Goal: Navigation & Orientation: Understand site structure

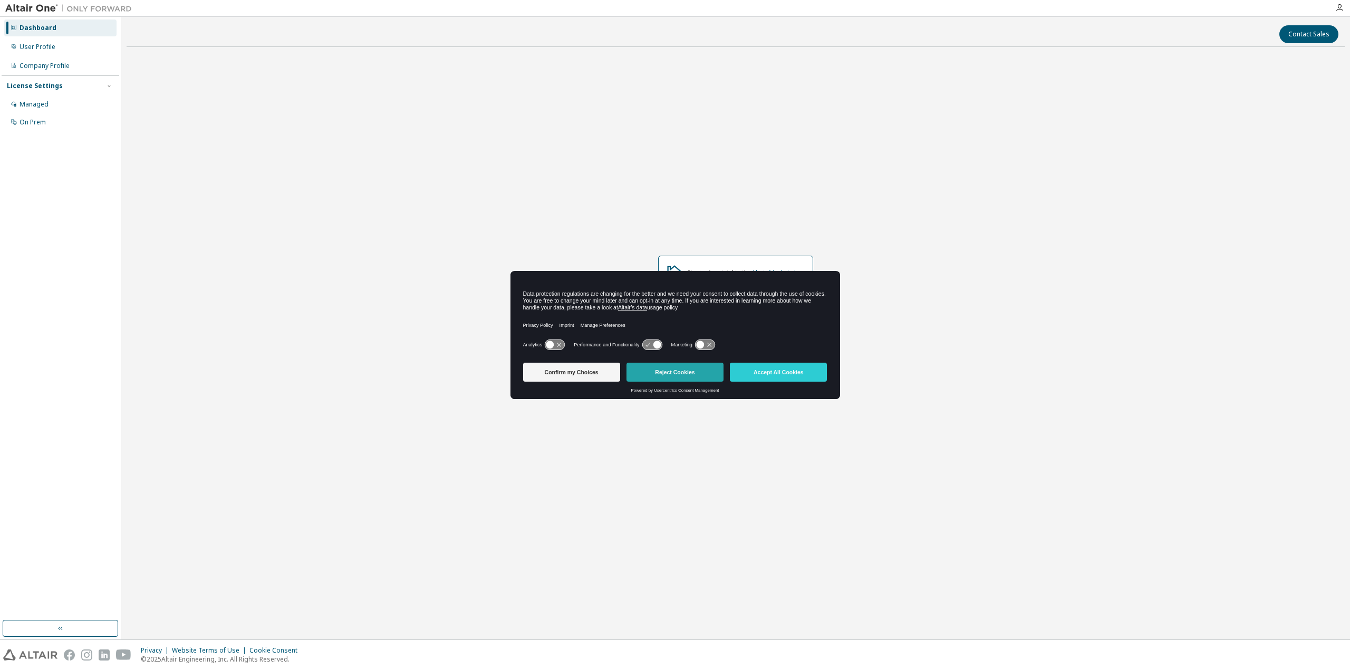
click at [660, 372] on button "Reject Cookies" at bounding box center [675, 372] width 97 height 19
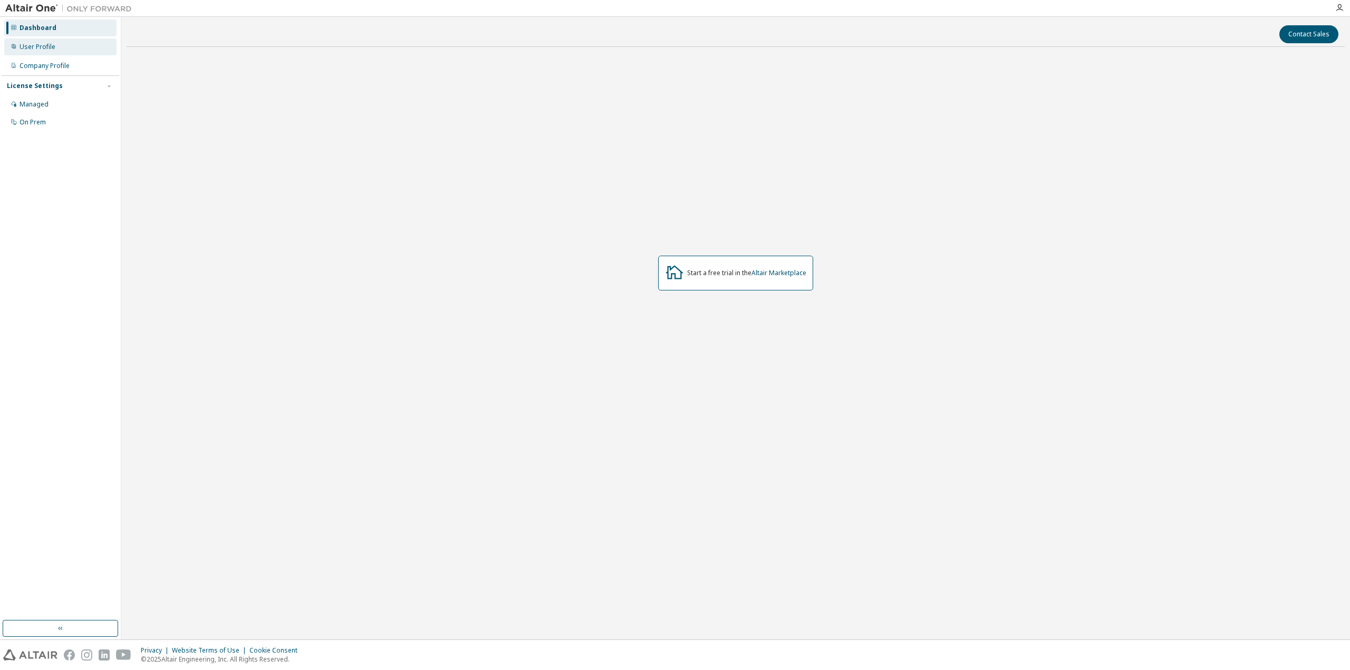
click at [44, 42] on div "User Profile" at bounding box center [60, 47] width 112 height 17
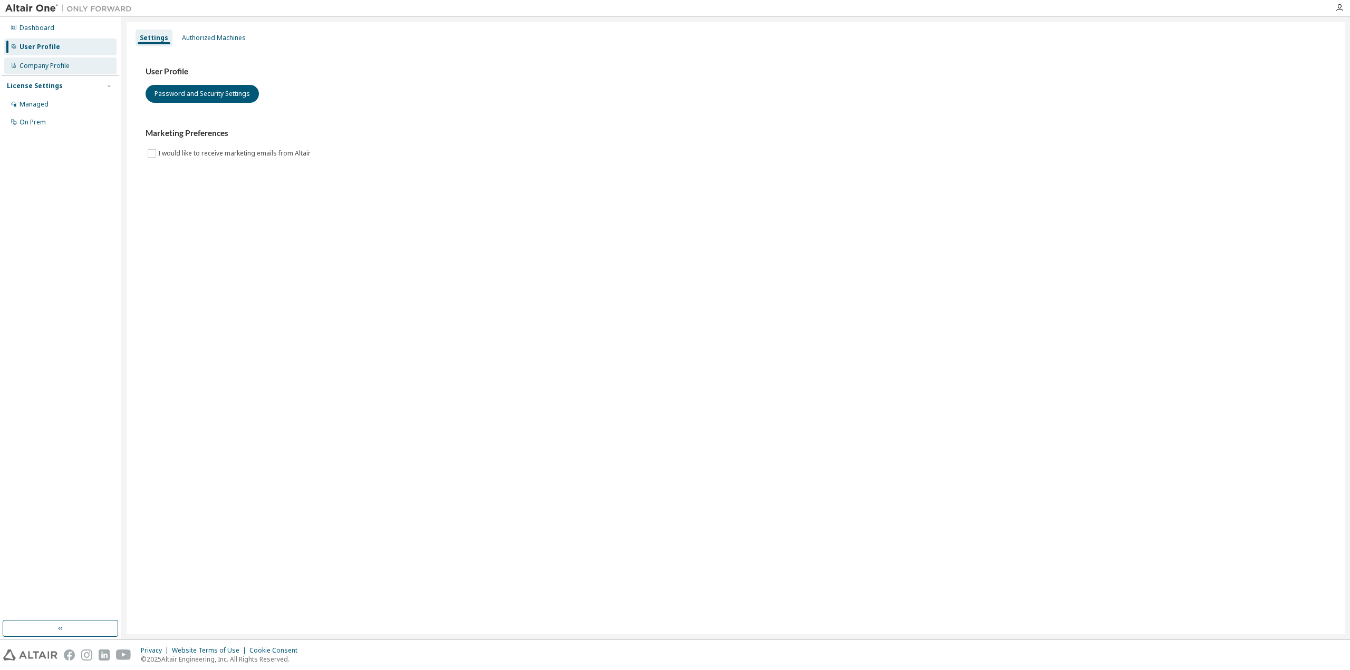
click at [46, 67] on div "Company Profile" at bounding box center [45, 66] width 50 height 8
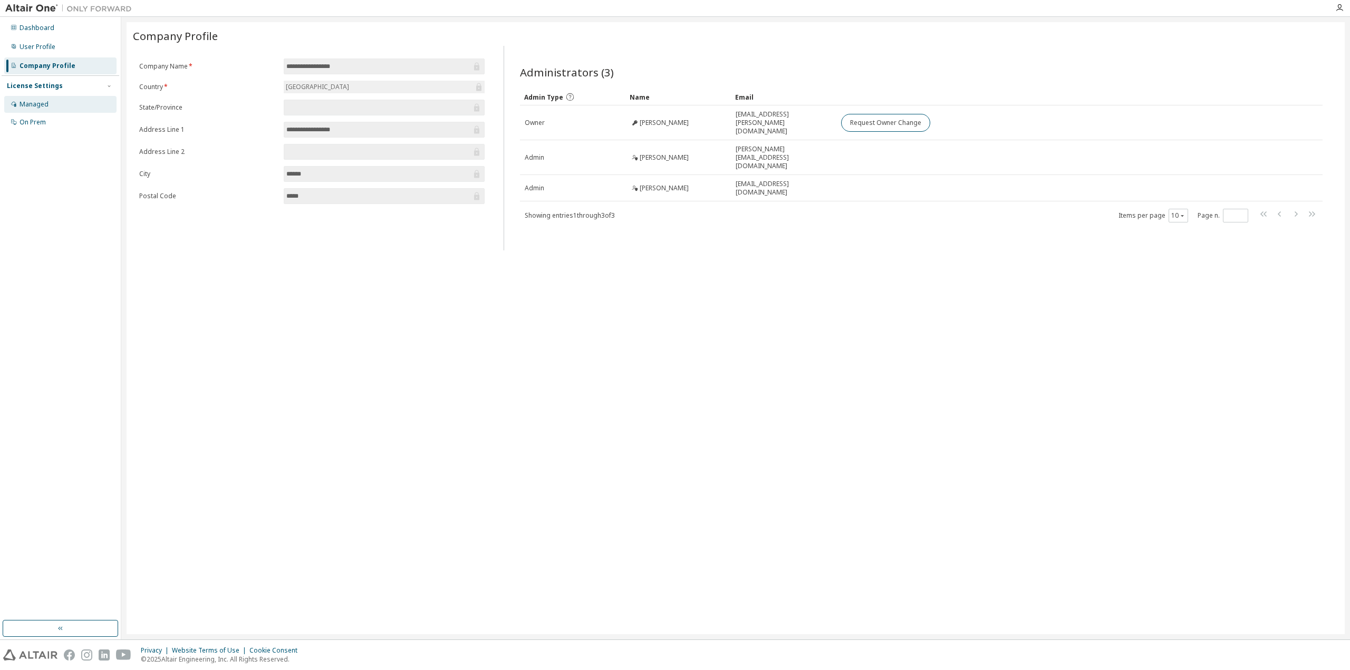
click at [33, 106] on div "Managed" at bounding box center [34, 104] width 29 height 8
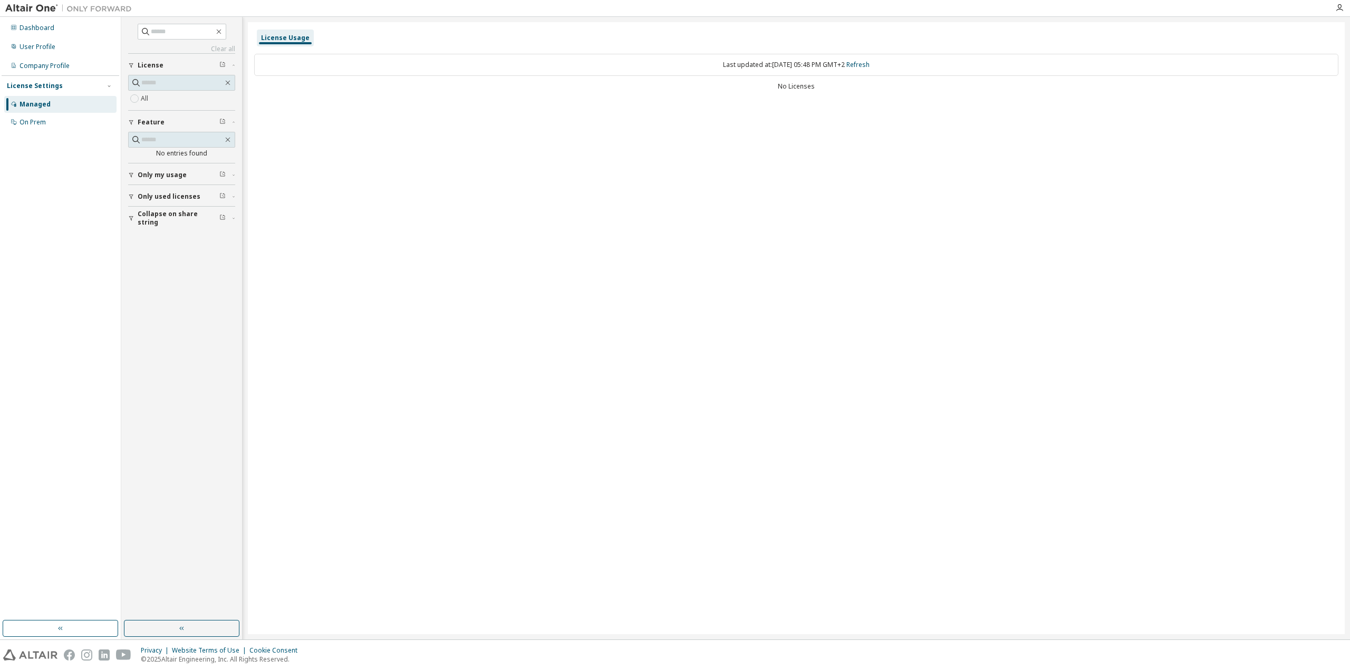
click at [168, 177] on span "Only my usage" at bounding box center [162, 175] width 49 height 8
click at [170, 221] on button "Only used licenses" at bounding box center [181, 227] width 107 height 23
click at [173, 275] on span "Collapse on share string" at bounding box center [179, 279] width 82 height 17
click at [36, 122] on div "On Prem" at bounding box center [33, 122] width 26 height 8
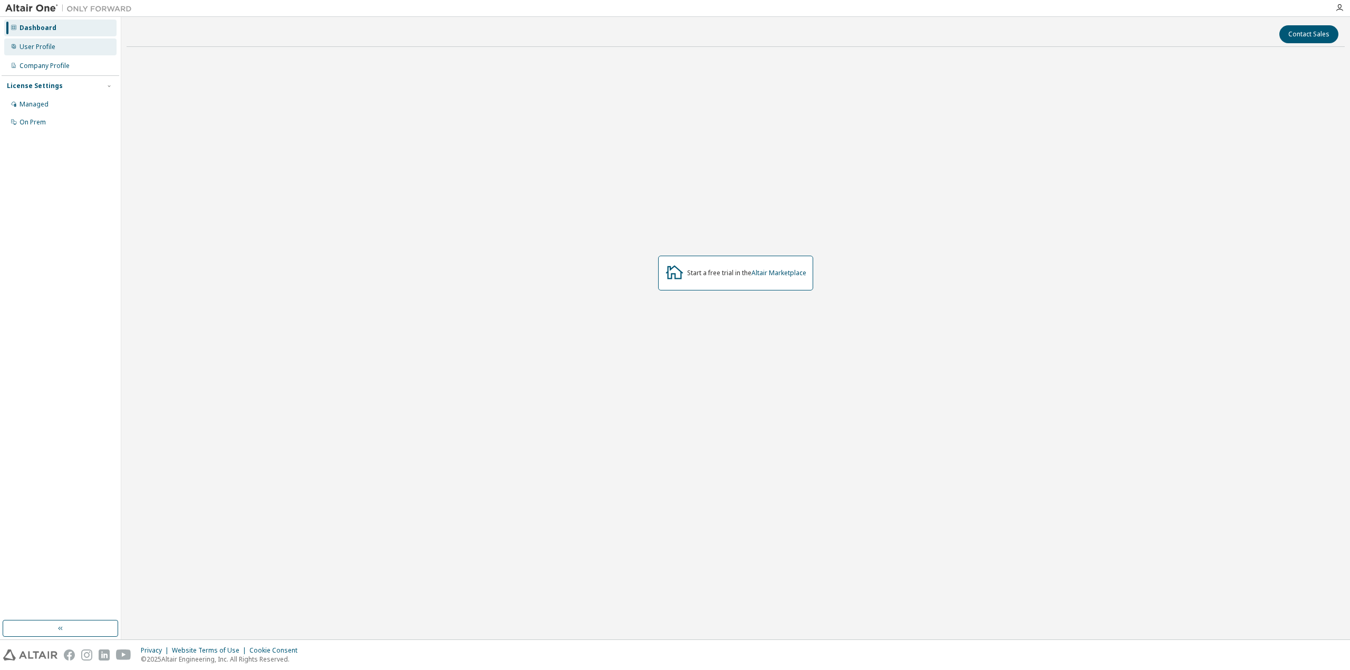
click at [73, 39] on div "User Profile" at bounding box center [60, 47] width 112 height 17
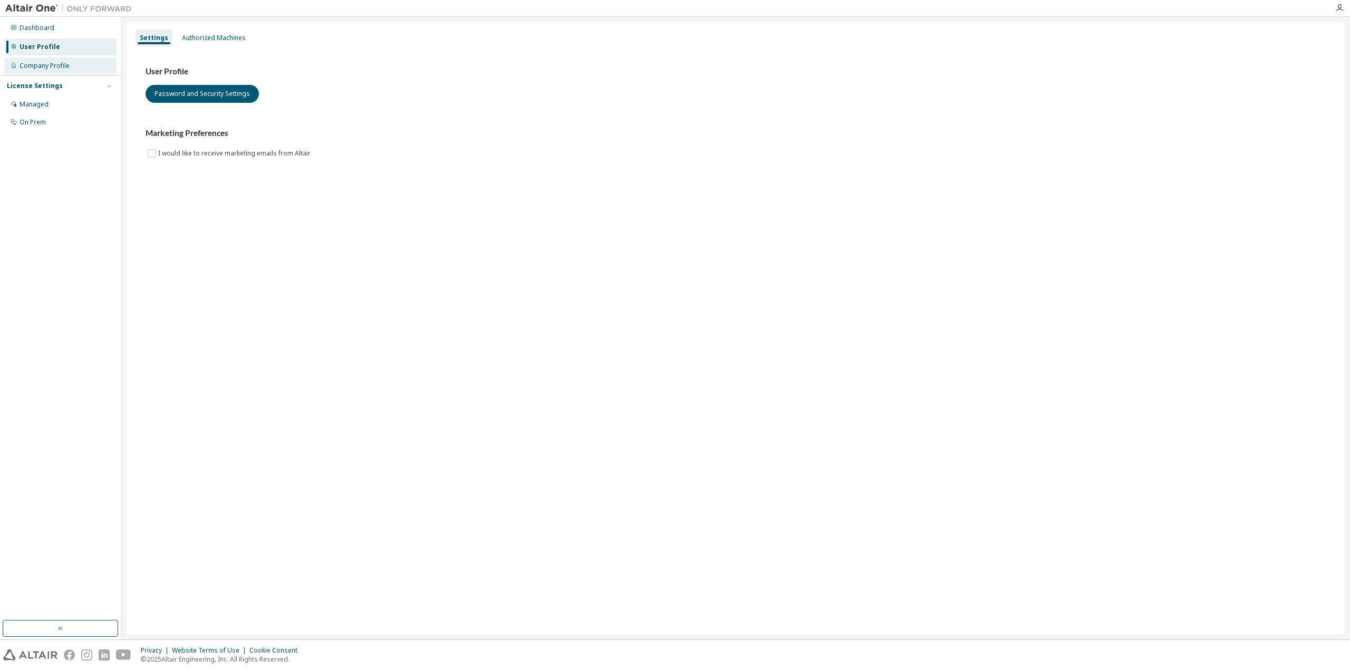
click at [63, 60] on div "Company Profile" at bounding box center [60, 65] width 112 height 17
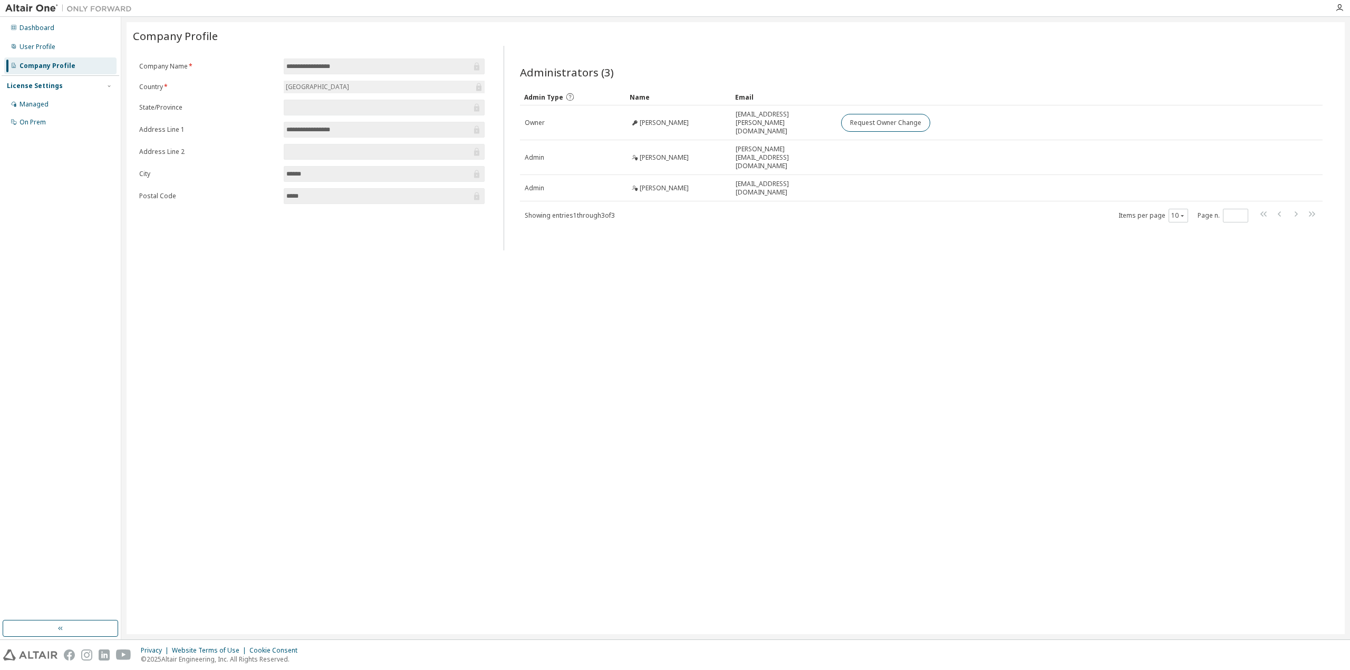
click at [696, 269] on div "**********" at bounding box center [736, 328] width 1219 height 612
click at [54, 50] on div "User Profile" at bounding box center [38, 47] width 36 height 8
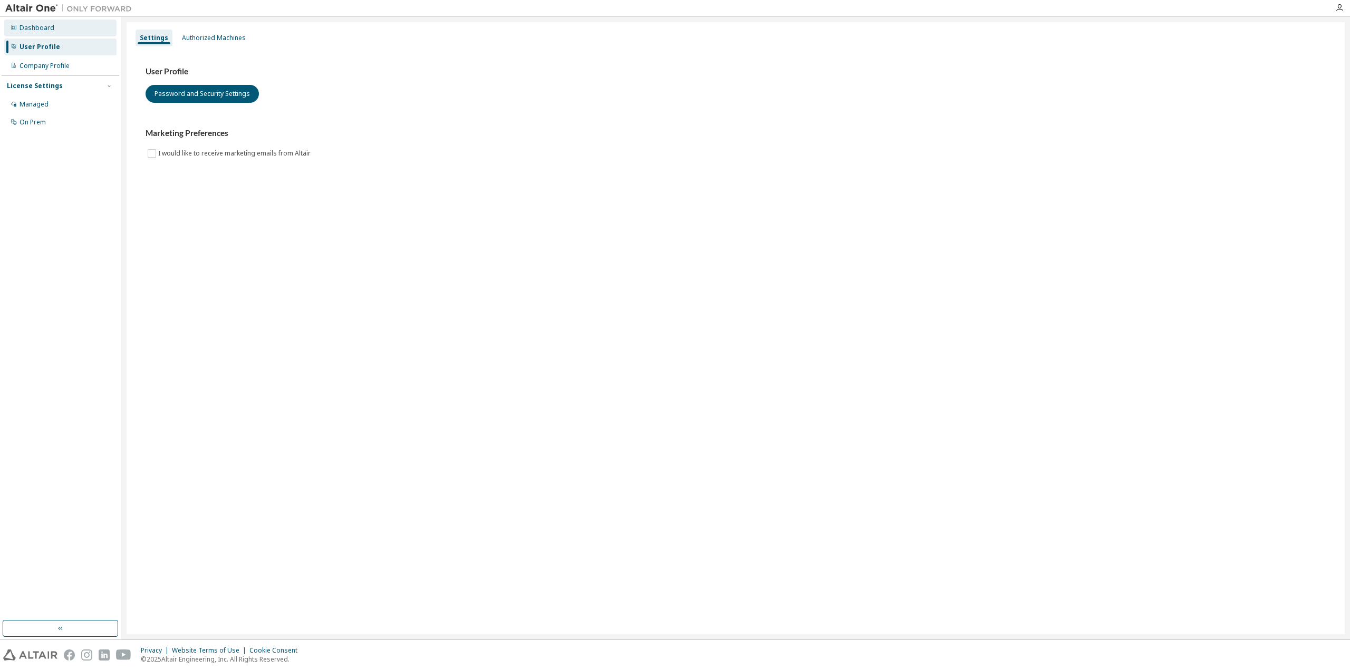
click at [21, 35] on div "Dashboard" at bounding box center [60, 28] width 112 height 17
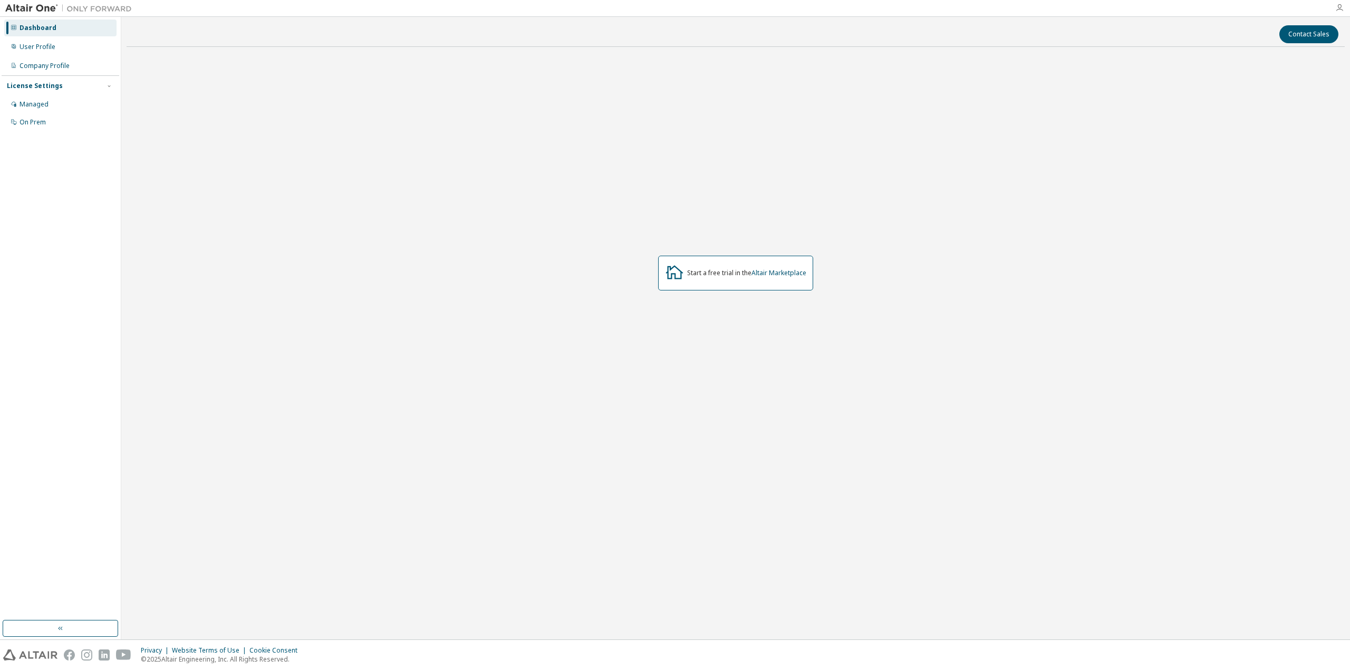
click at [1341, 12] on icon "button" at bounding box center [1340, 8] width 8 height 8
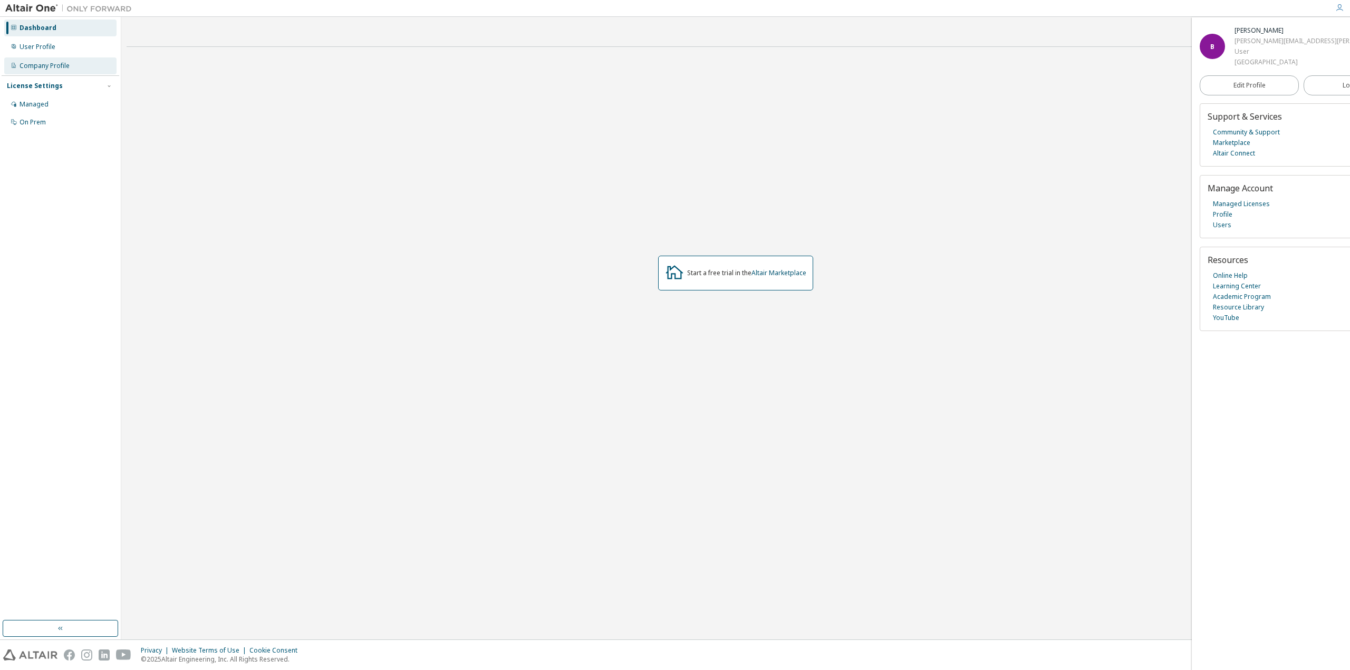
click at [46, 64] on div "Company Profile" at bounding box center [45, 66] width 50 height 8
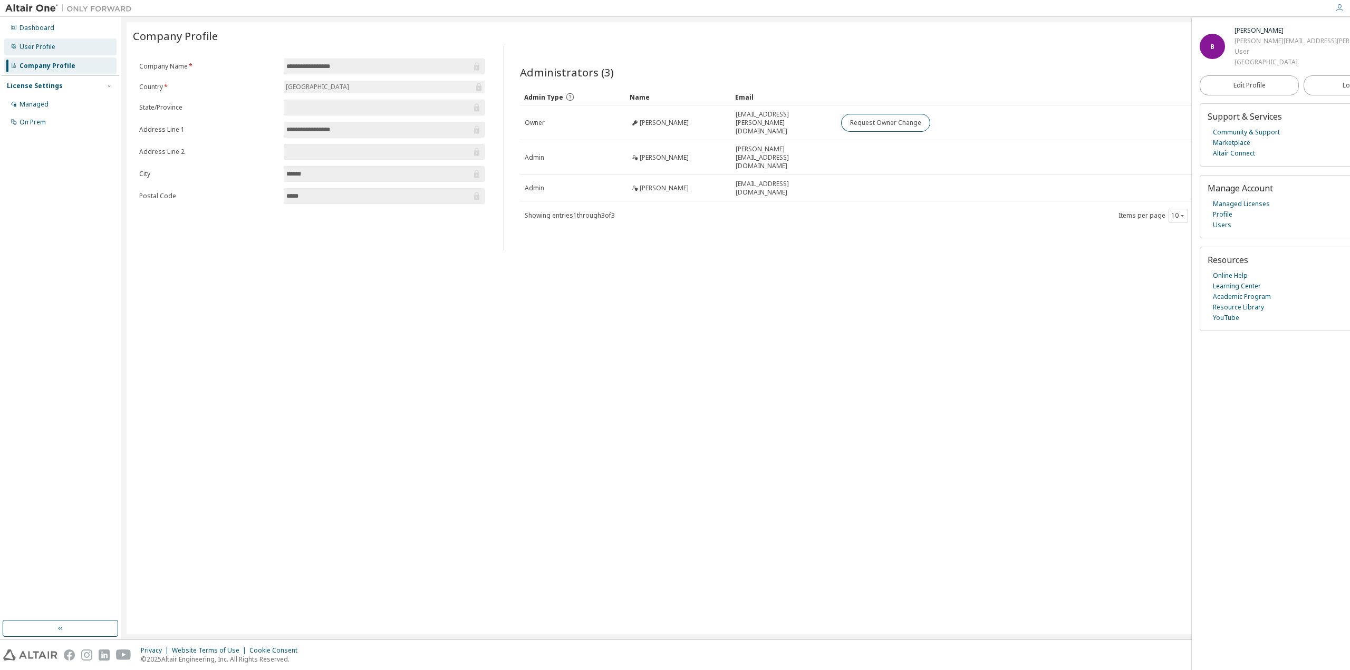
click at [46, 49] on div "User Profile" at bounding box center [38, 47] width 36 height 8
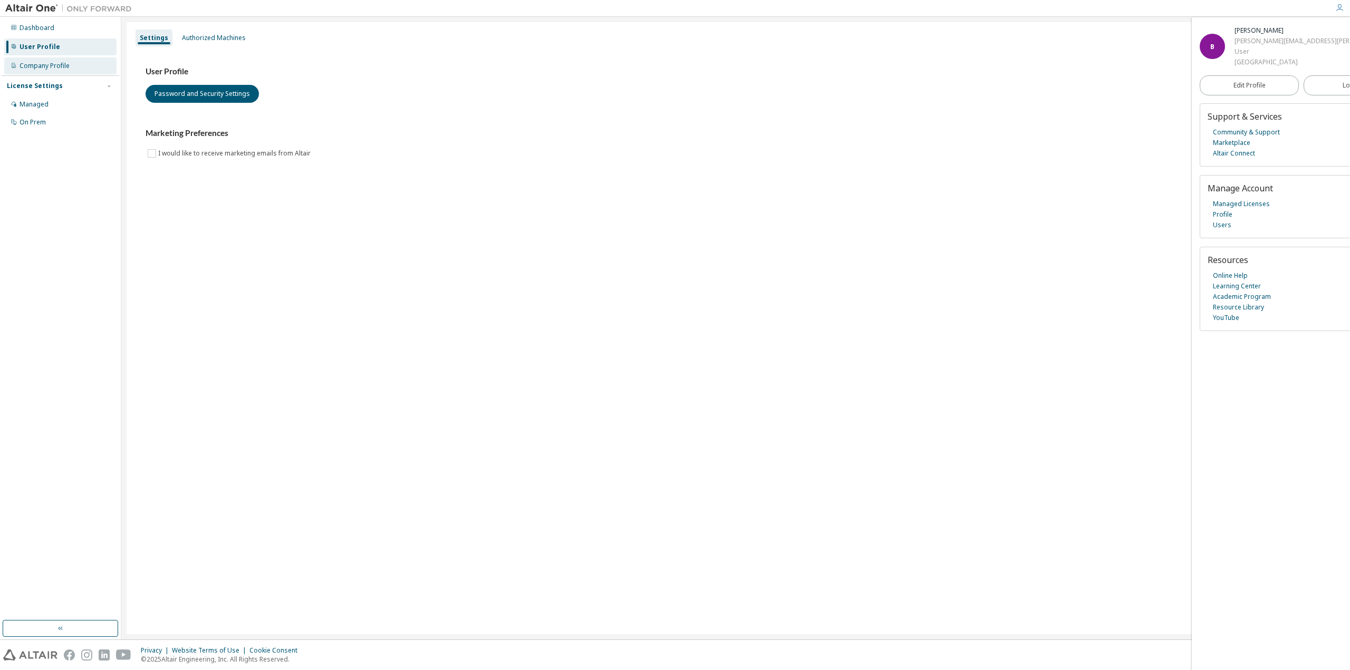
click at [47, 63] on div "Company Profile" at bounding box center [45, 66] width 50 height 8
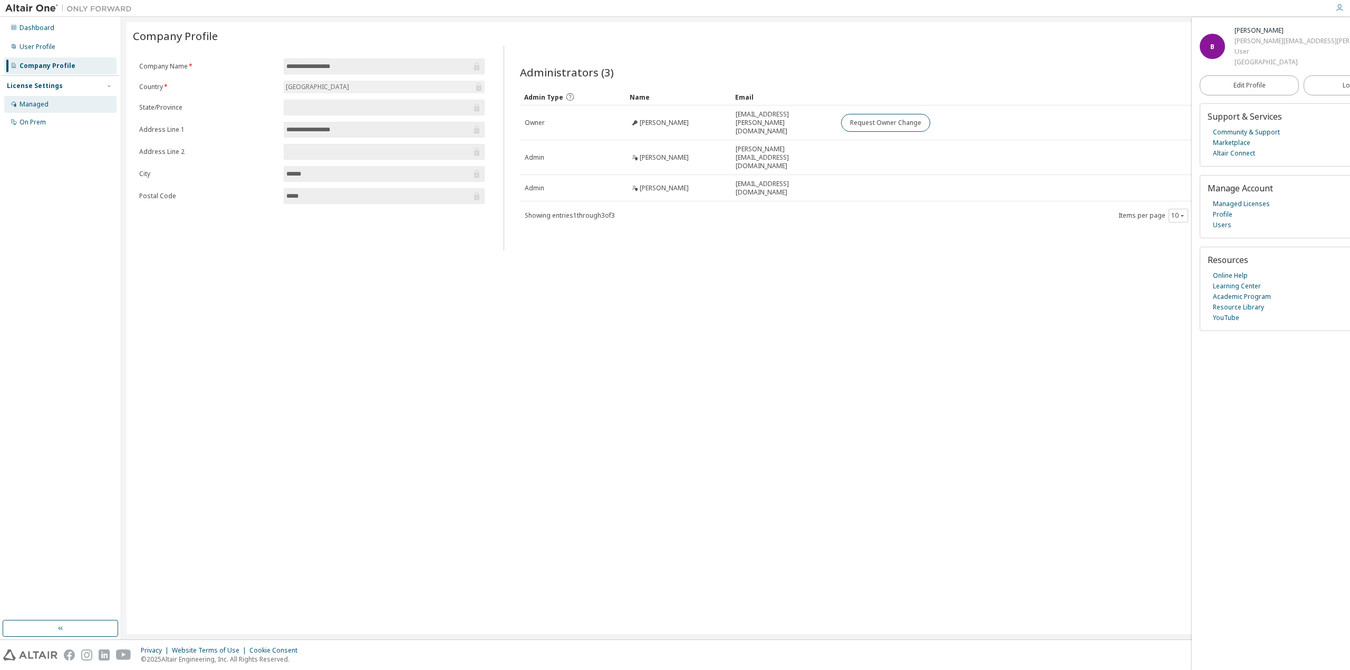
click at [37, 102] on div "Managed" at bounding box center [34, 104] width 29 height 8
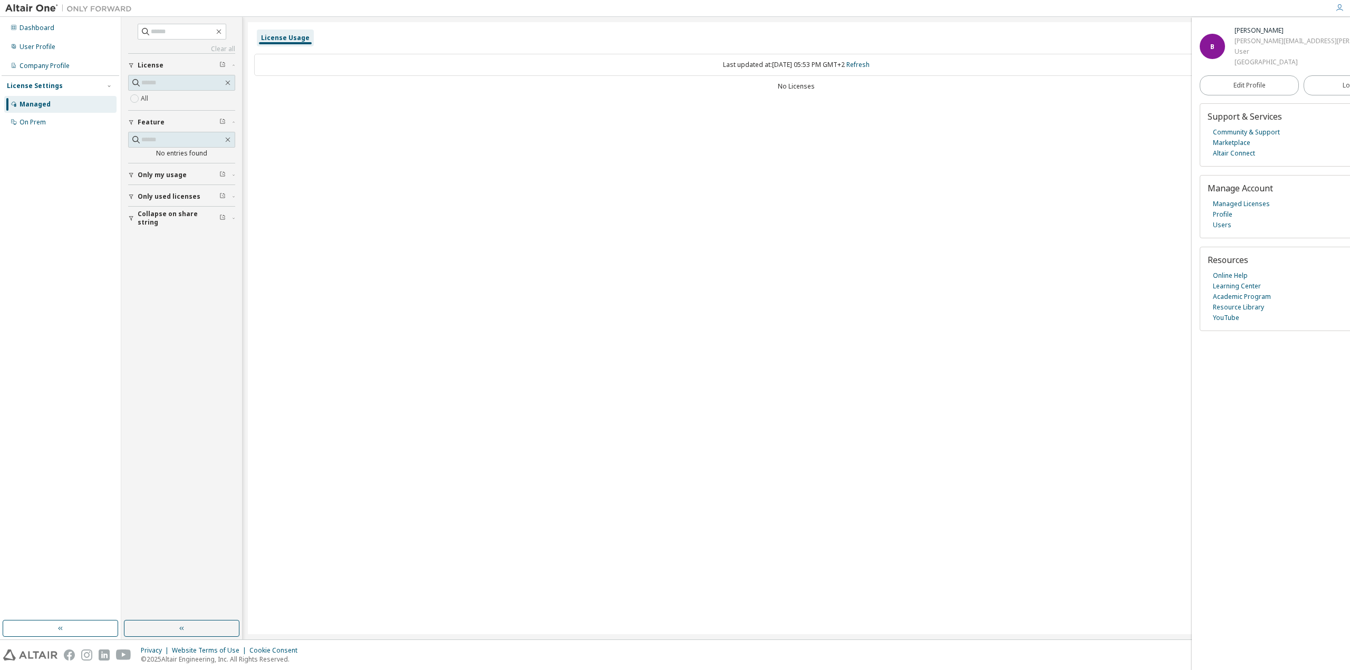
click at [166, 172] on span "Only my usage" at bounding box center [162, 175] width 49 height 8
click at [157, 232] on button "Only used licenses" at bounding box center [181, 227] width 107 height 23
click at [158, 275] on span "Collapse on share string" at bounding box center [179, 279] width 82 height 17
click at [34, 128] on div "On Prem" at bounding box center [60, 122] width 112 height 17
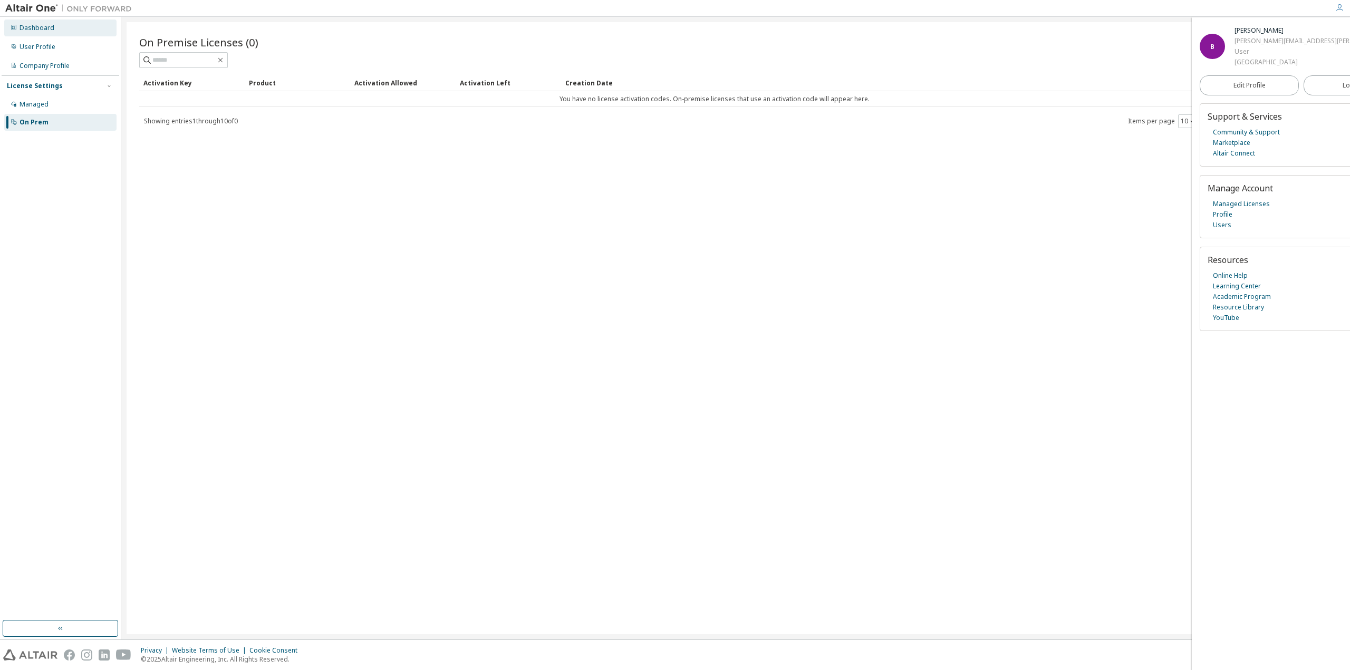
click at [34, 27] on div "Dashboard" at bounding box center [37, 28] width 35 height 8
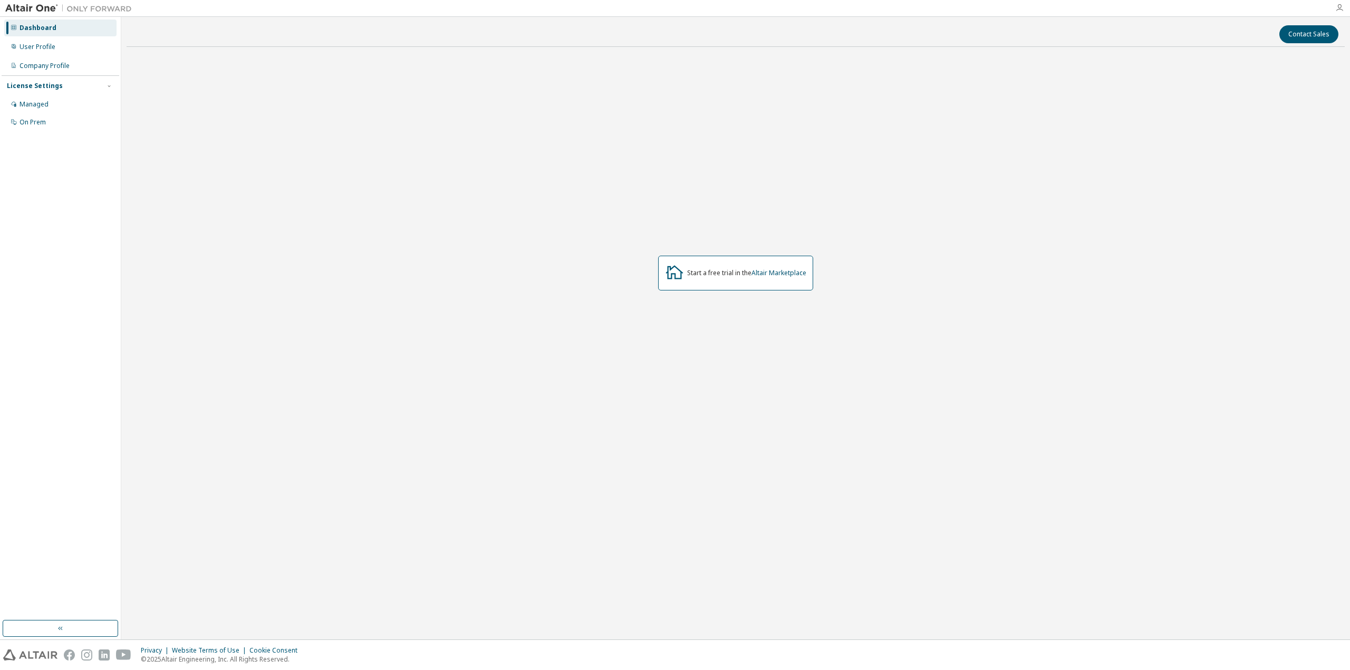
click at [1339, 8] on icon "button" at bounding box center [1340, 8] width 8 height 8
